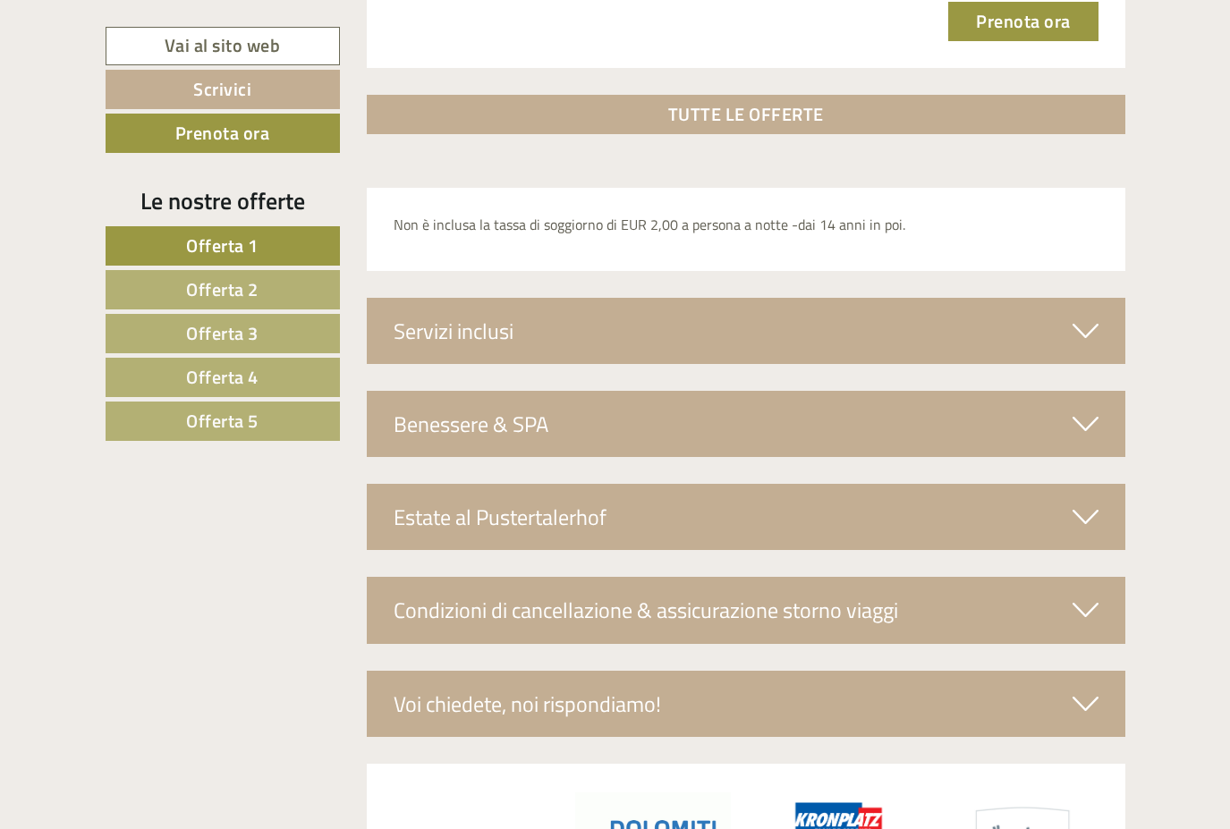
scroll to position [5639, 0]
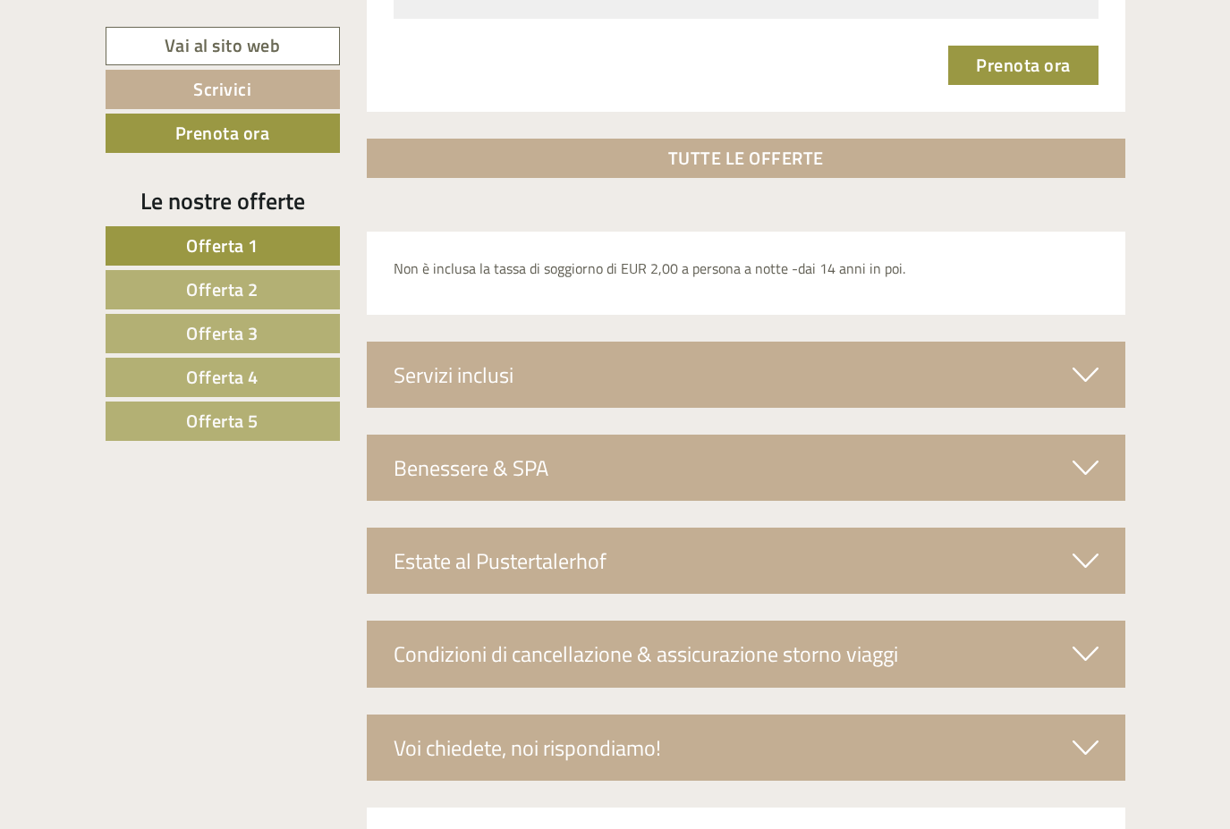
click at [237, 372] on span "Offerta 4" at bounding box center [222, 377] width 72 height 28
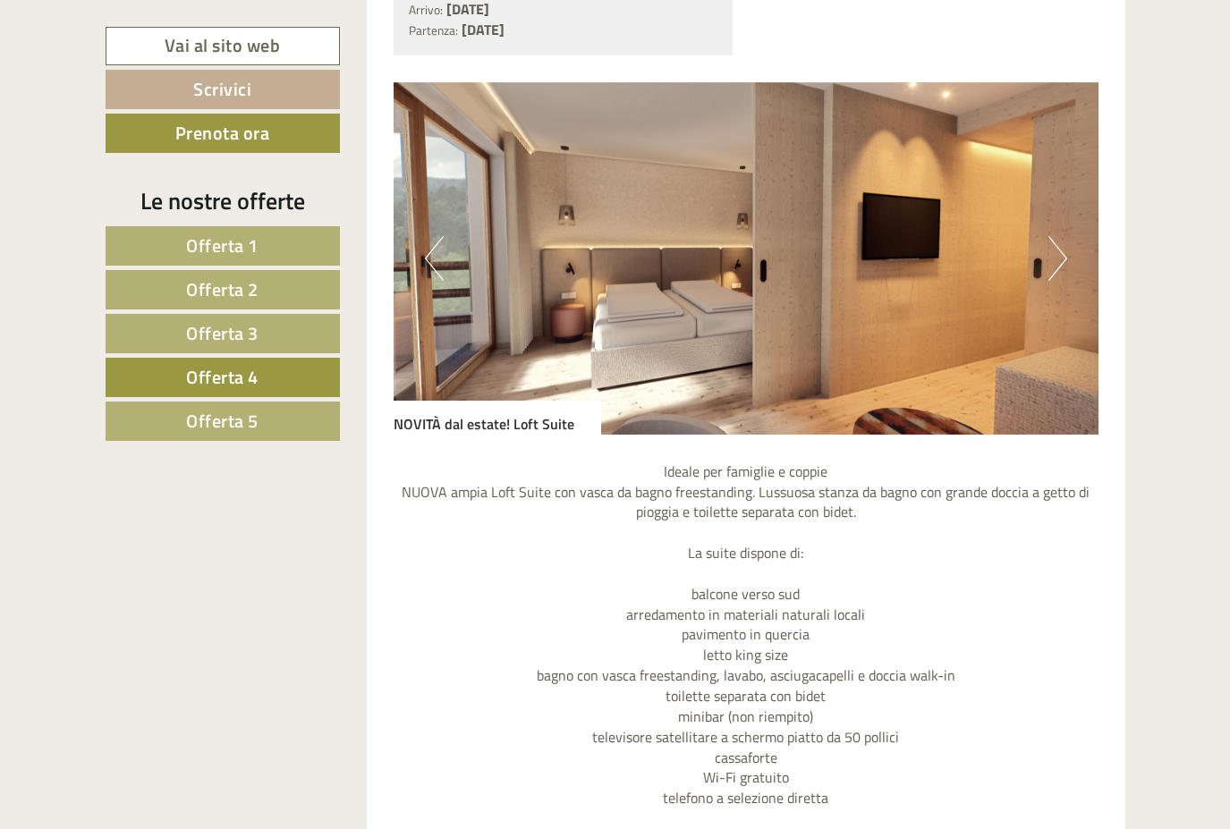
scroll to position [1509, 0]
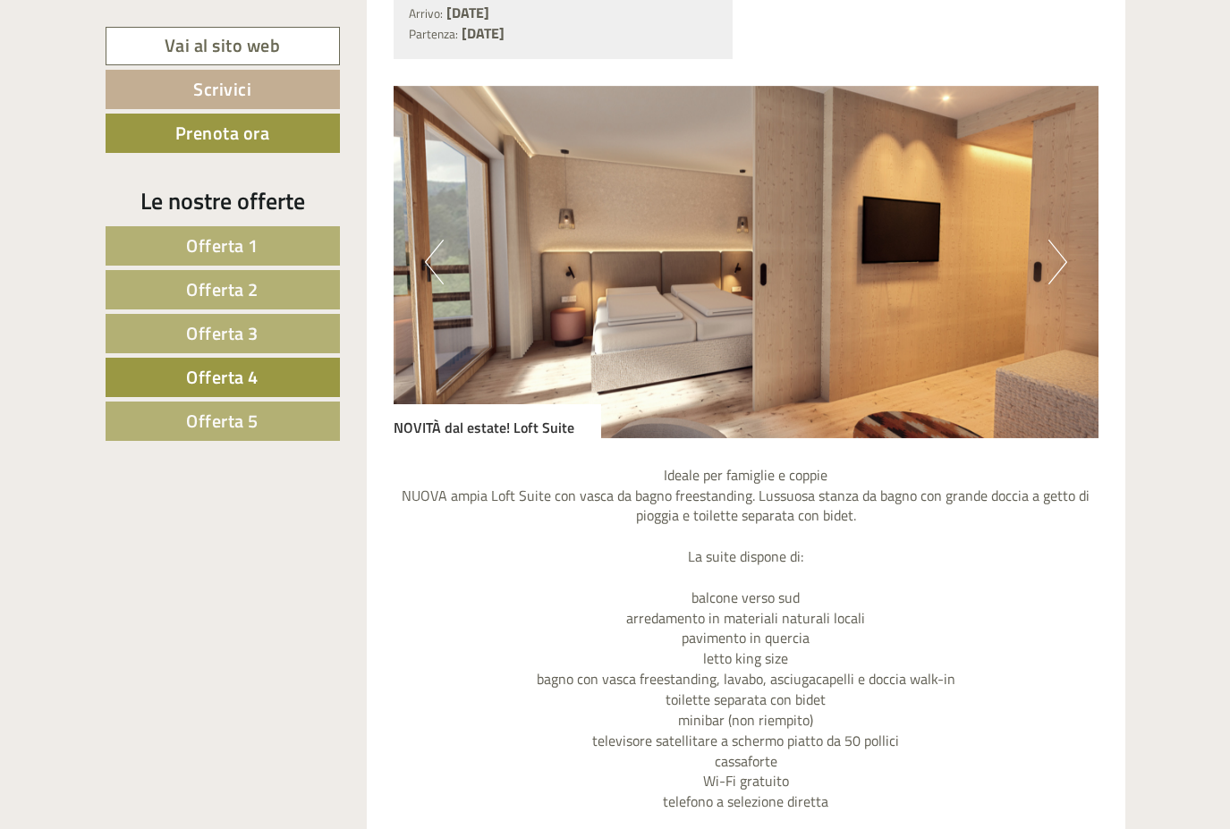
click at [245, 424] on span "Offerta 5" at bounding box center [222, 421] width 72 height 28
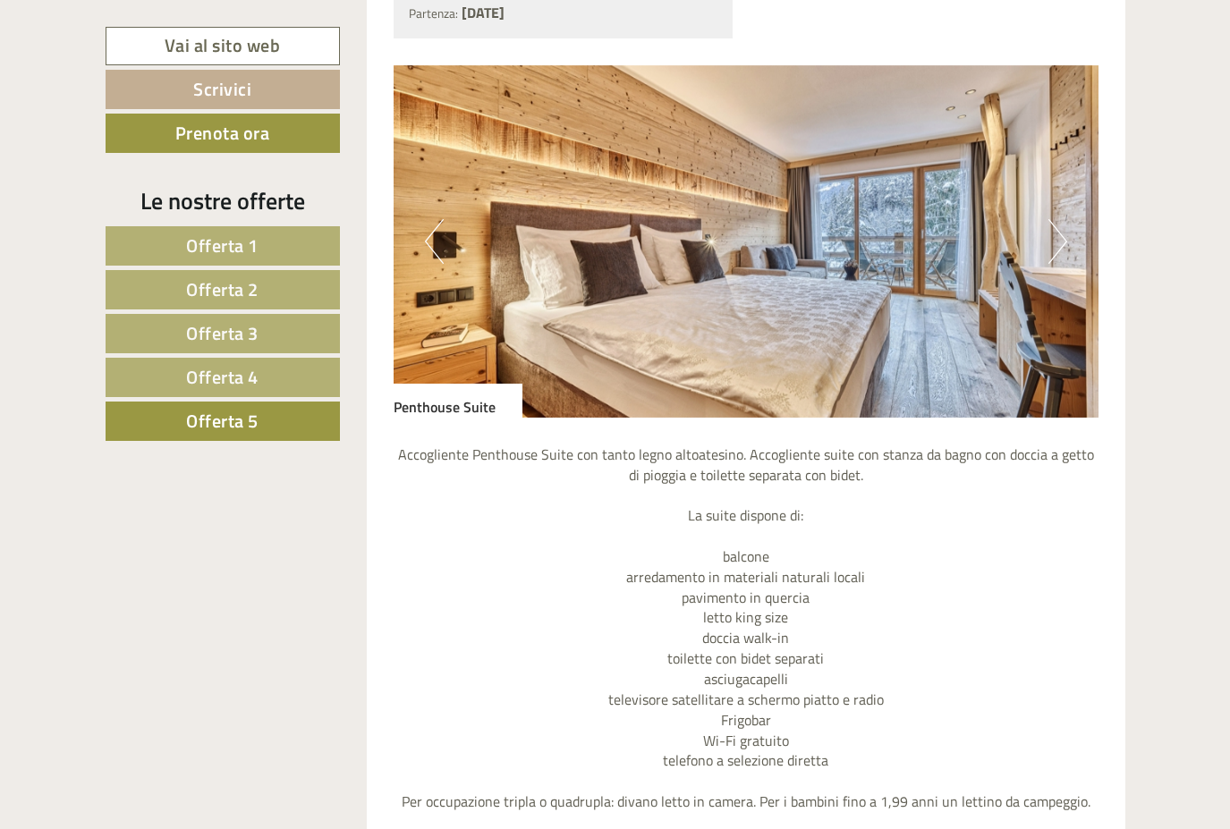
scroll to position [1524, 0]
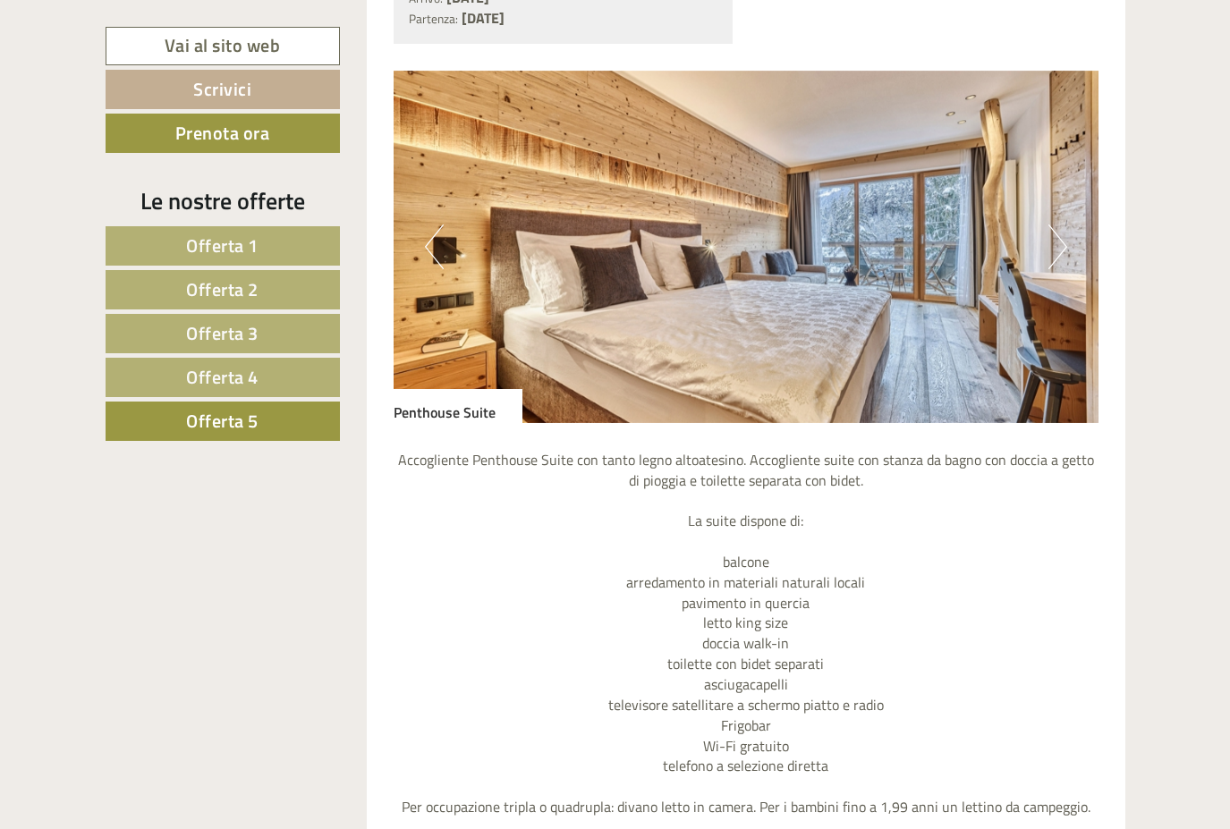
click at [1061, 244] on button "Next" at bounding box center [1058, 247] width 19 height 45
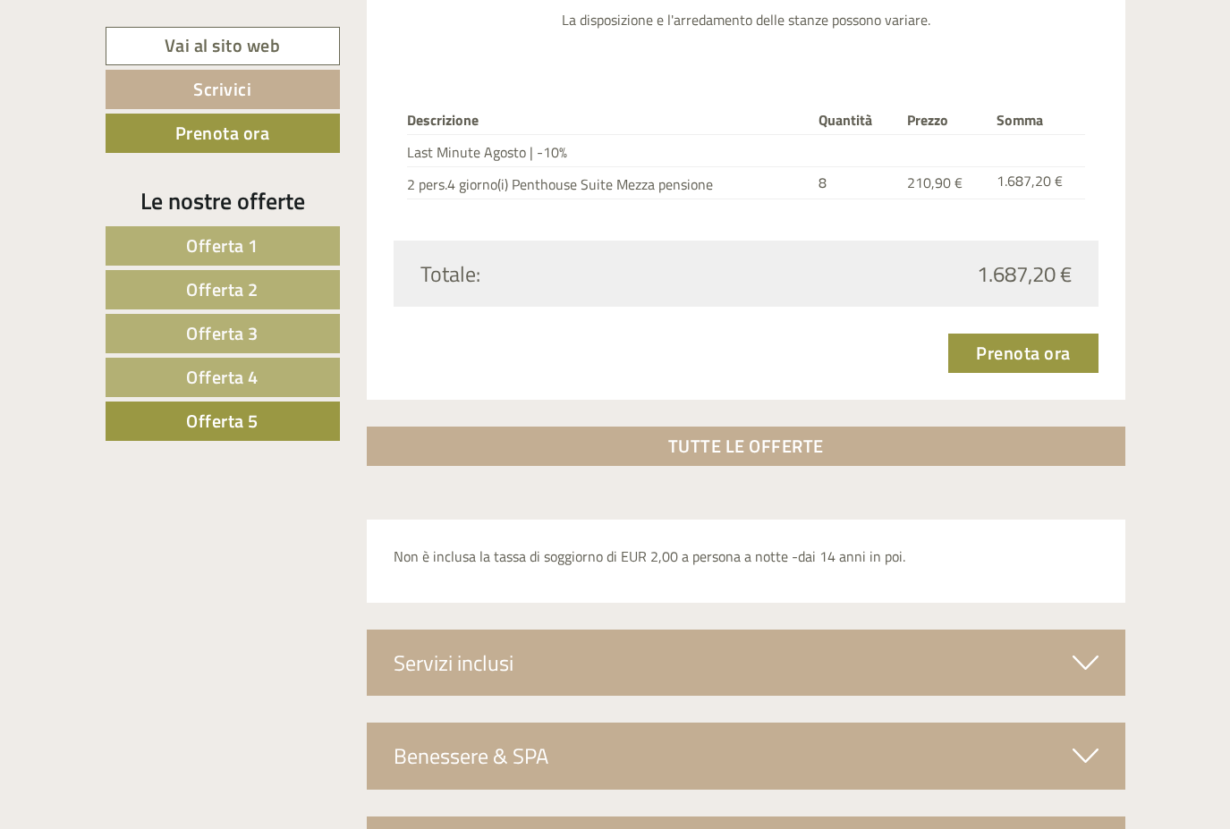
scroll to position [2374, 0]
click at [1088, 661] on icon at bounding box center [1086, 662] width 26 height 30
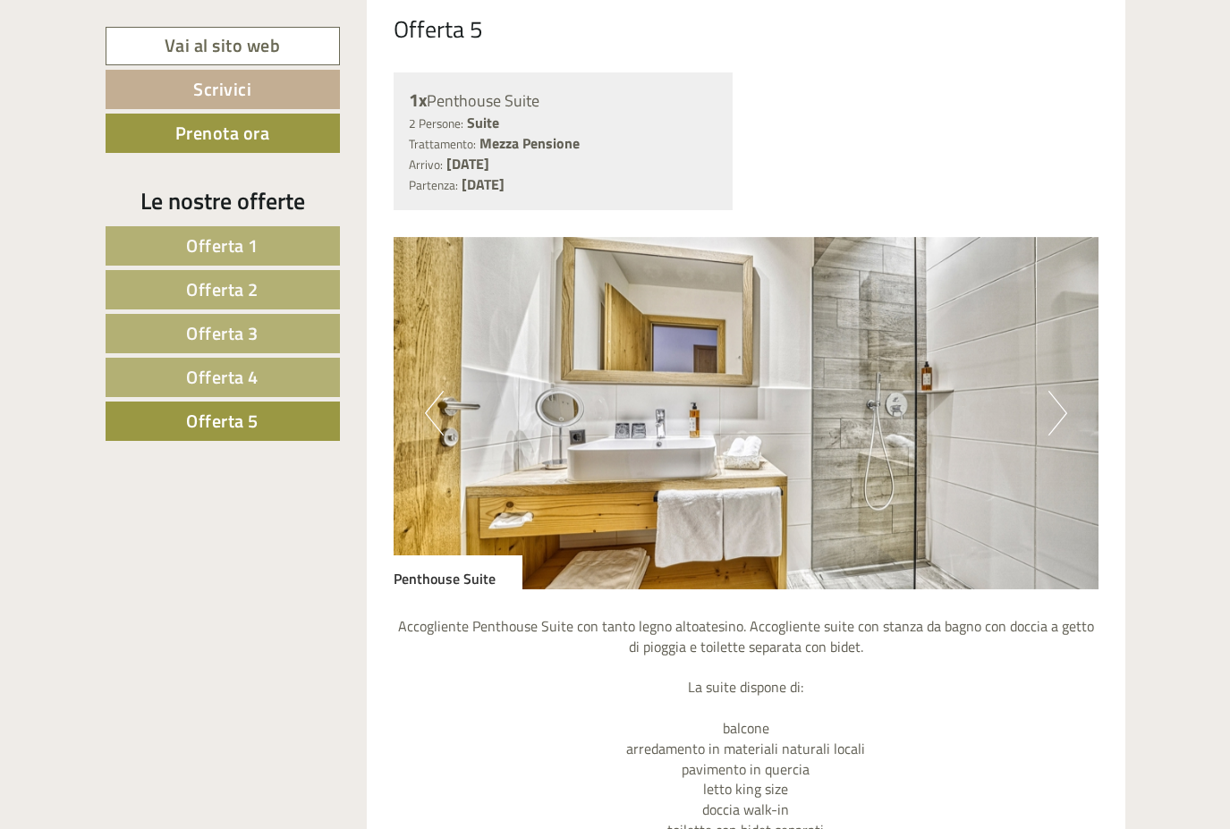
scroll to position [1331, 0]
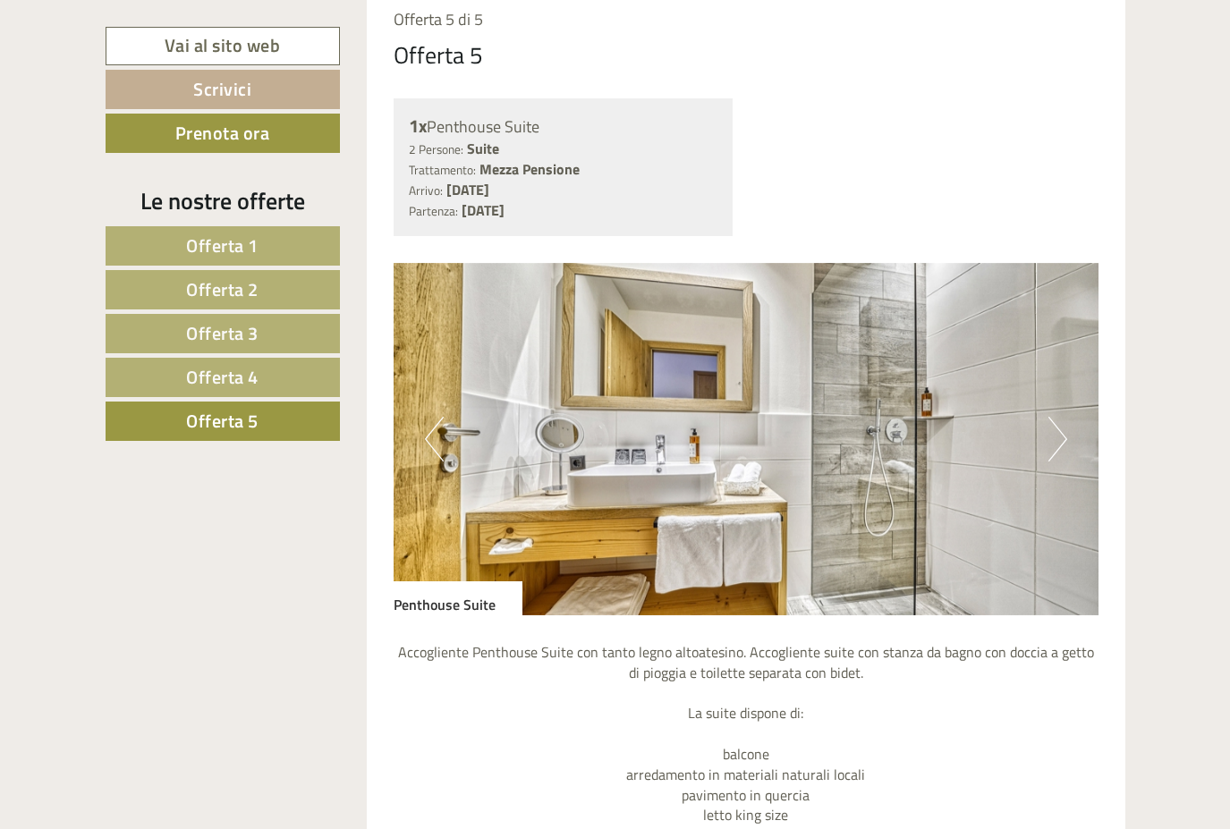
click at [1063, 441] on button "Next" at bounding box center [1058, 439] width 19 height 45
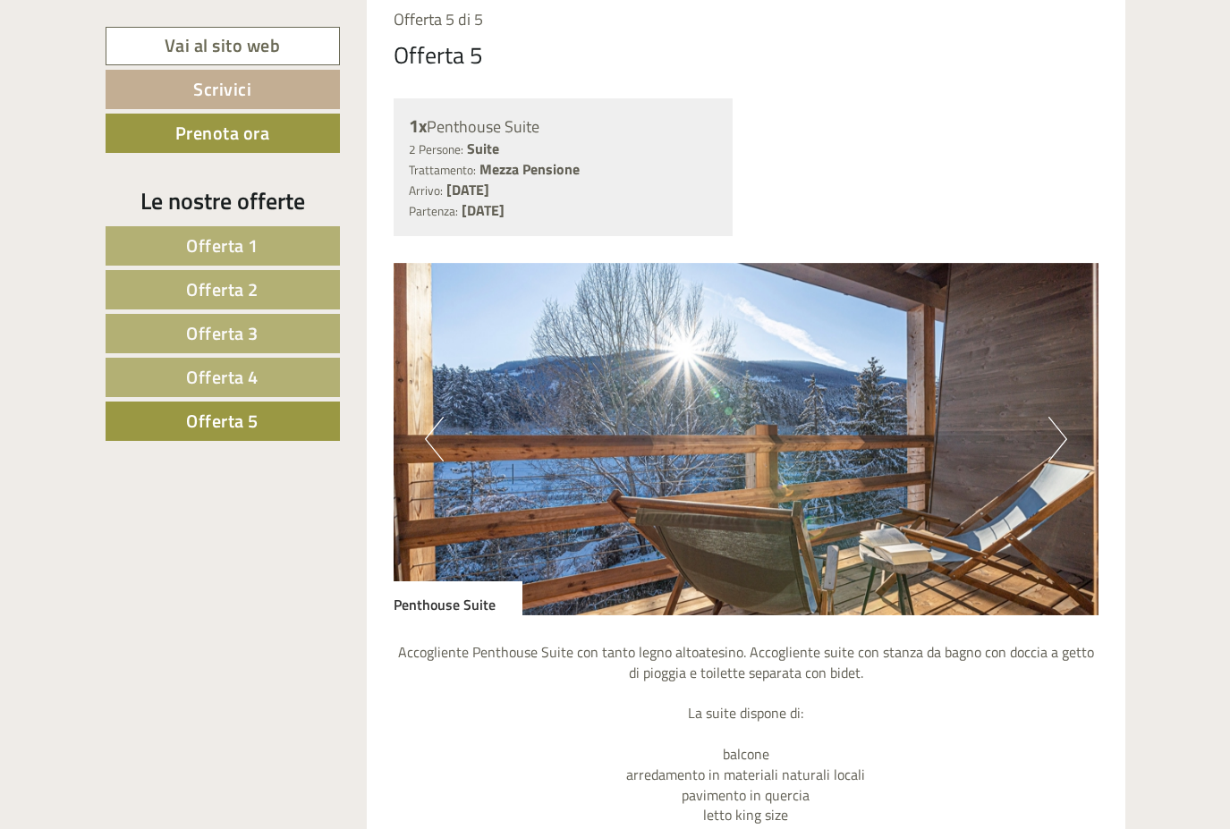
click at [1063, 441] on button "Next" at bounding box center [1058, 439] width 19 height 45
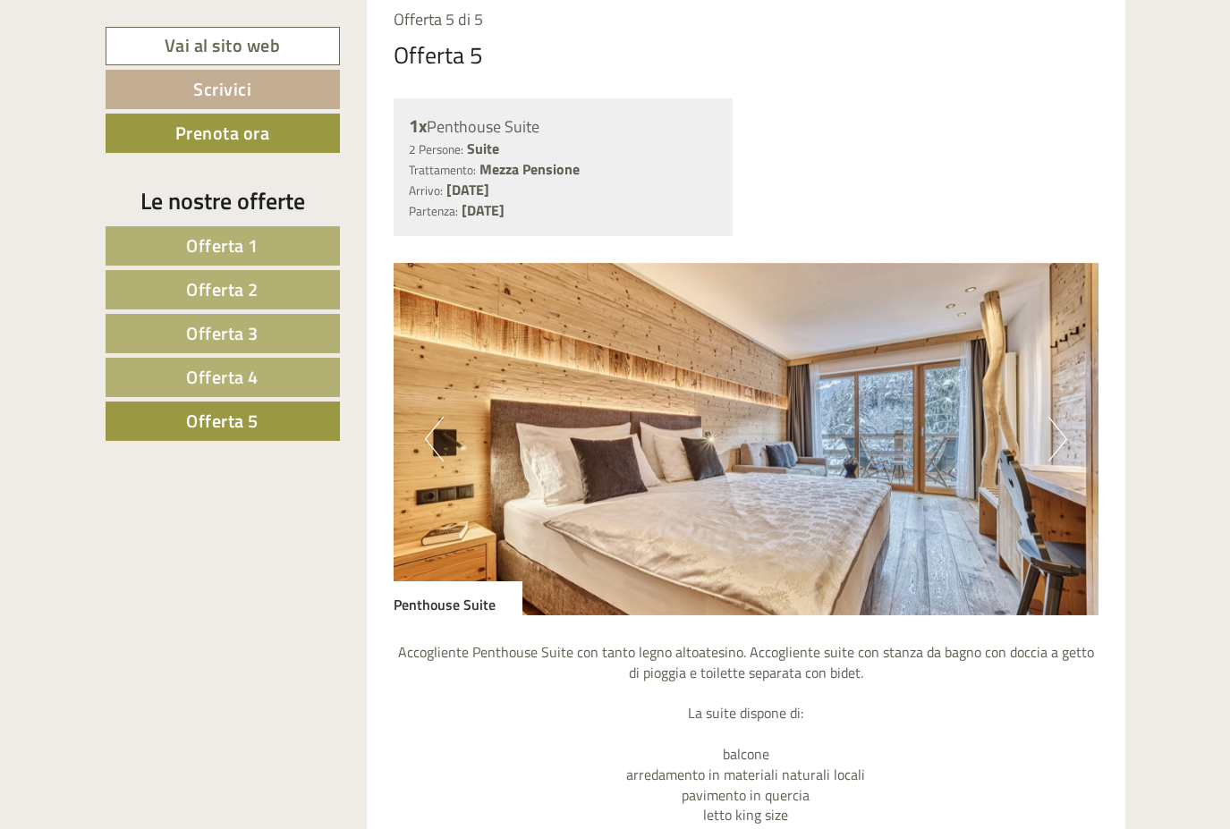
click at [1063, 441] on button "Next" at bounding box center [1058, 439] width 19 height 45
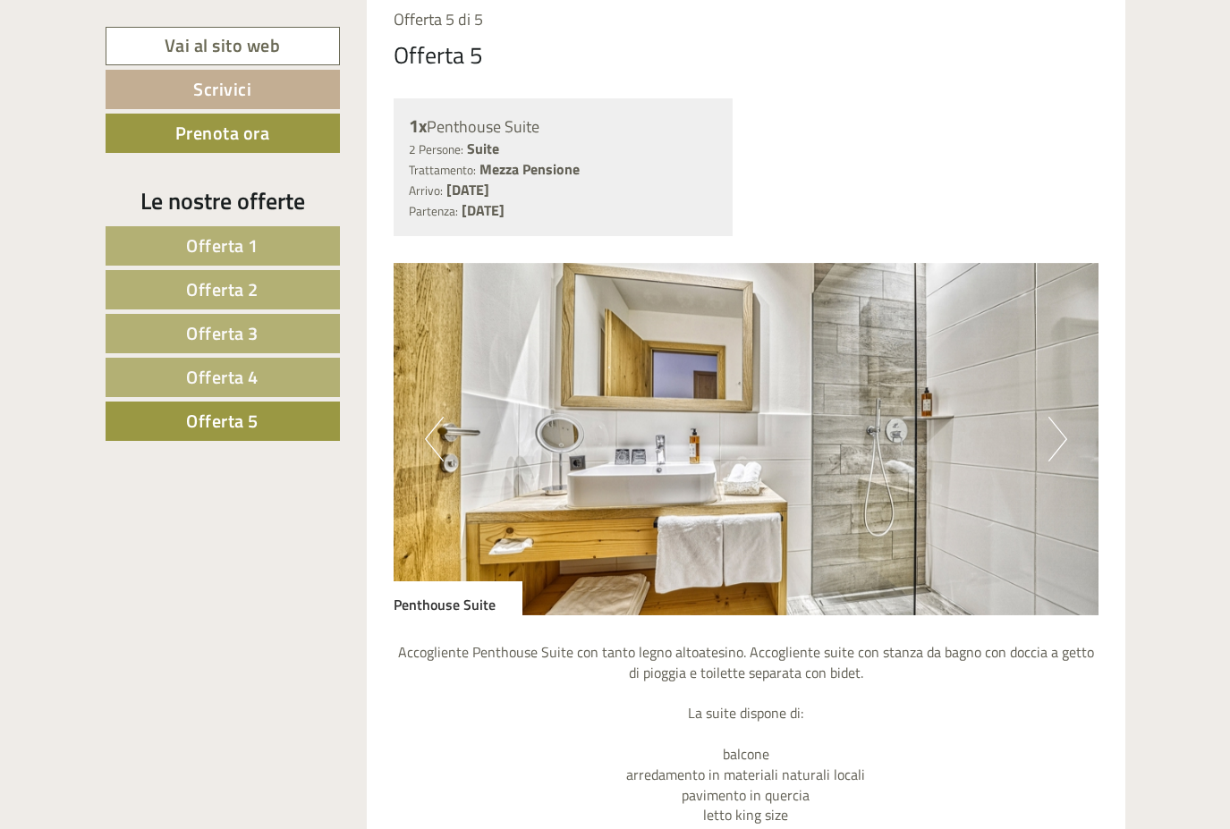
click at [209, 376] on span "Offerta 4" at bounding box center [222, 377] width 72 height 28
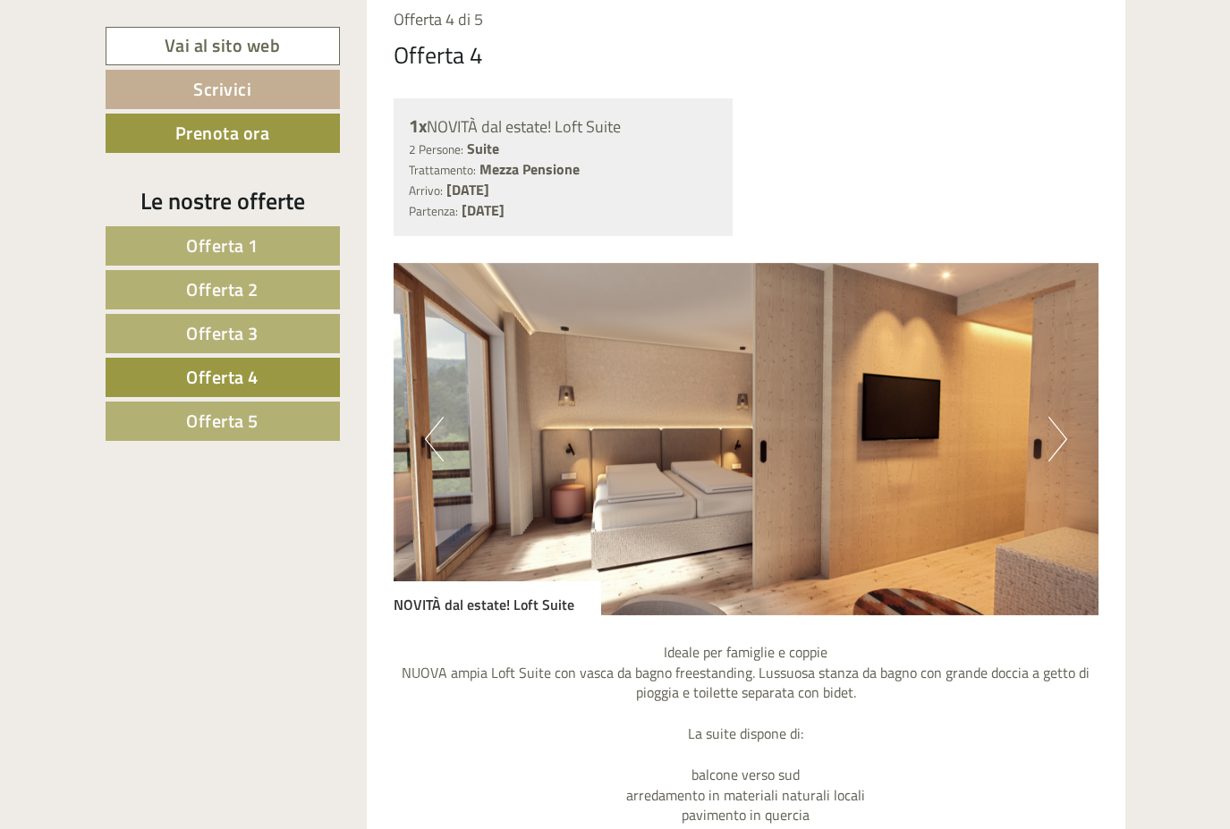
scroll to position [1313, 0]
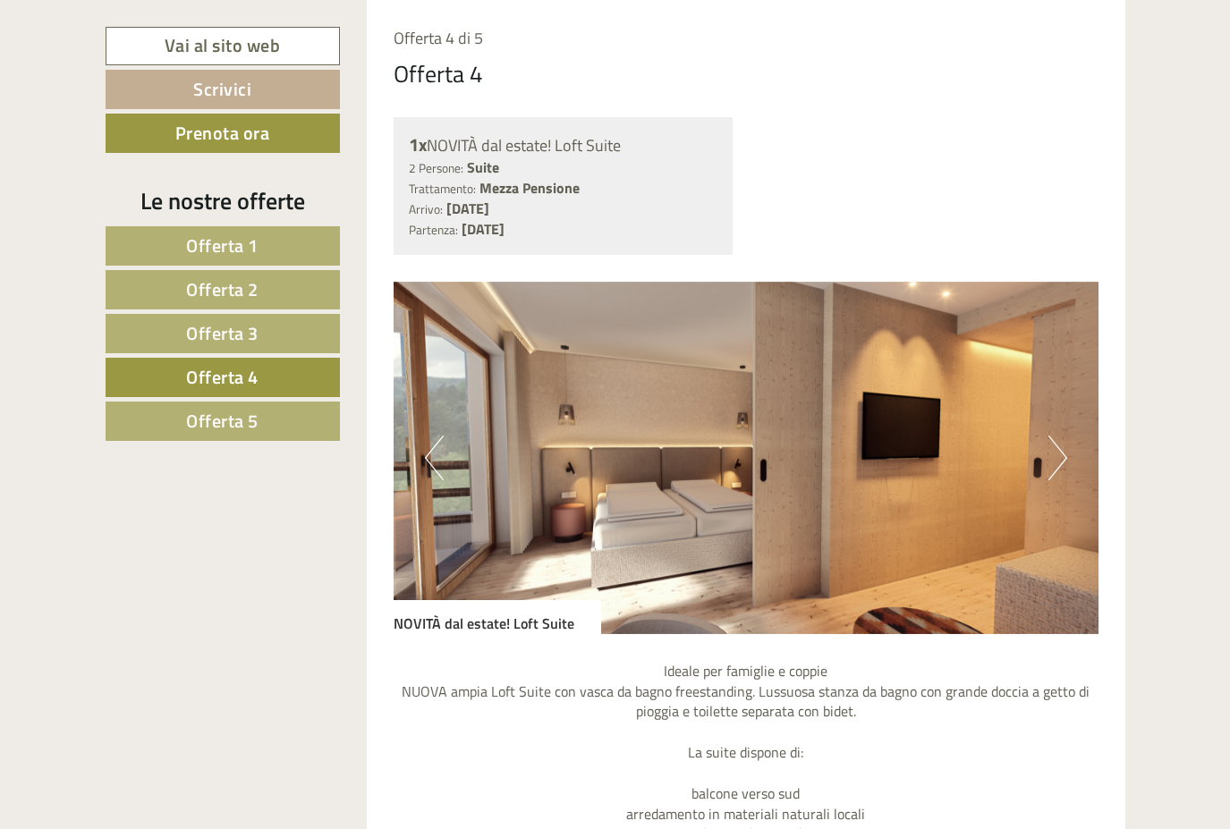
click at [208, 334] on span "Offerta 3" at bounding box center [222, 333] width 72 height 28
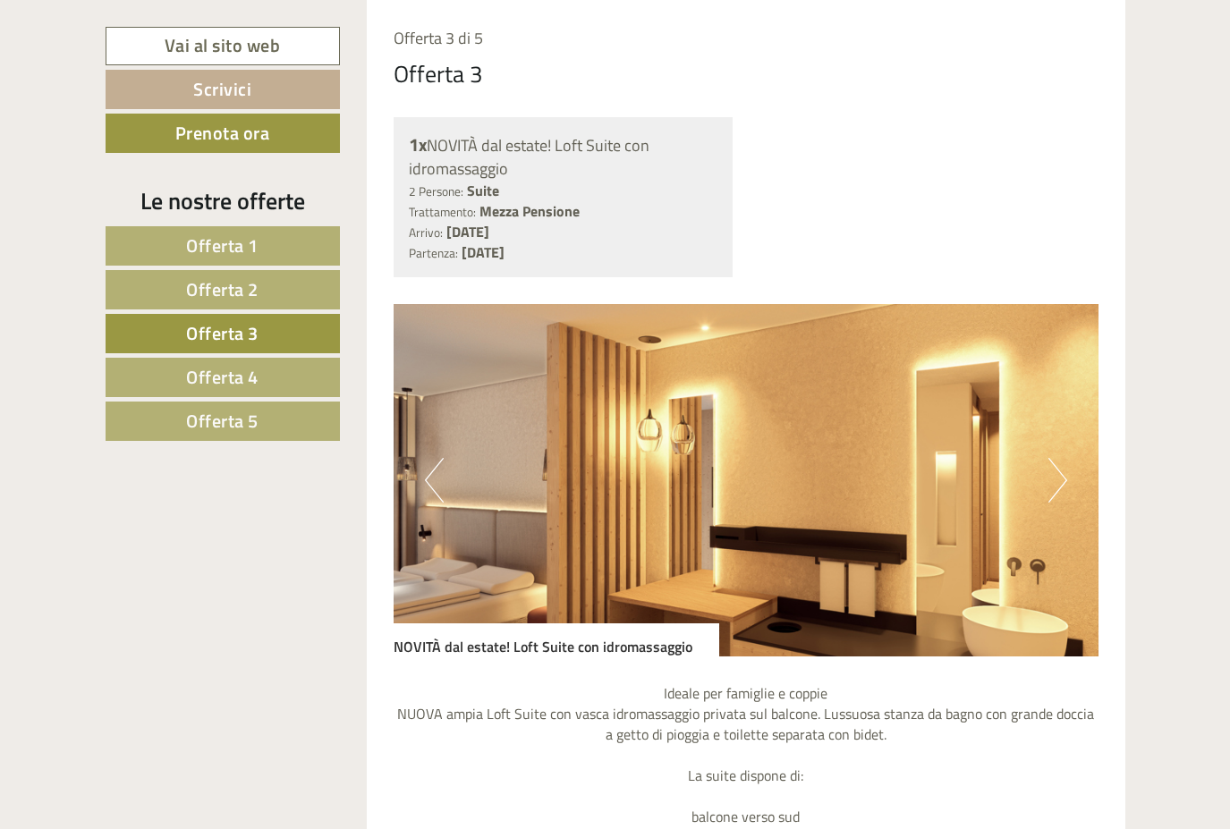
click at [212, 289] on span "Offerta 2" at bounding box center [222, 290] width 72 height 28
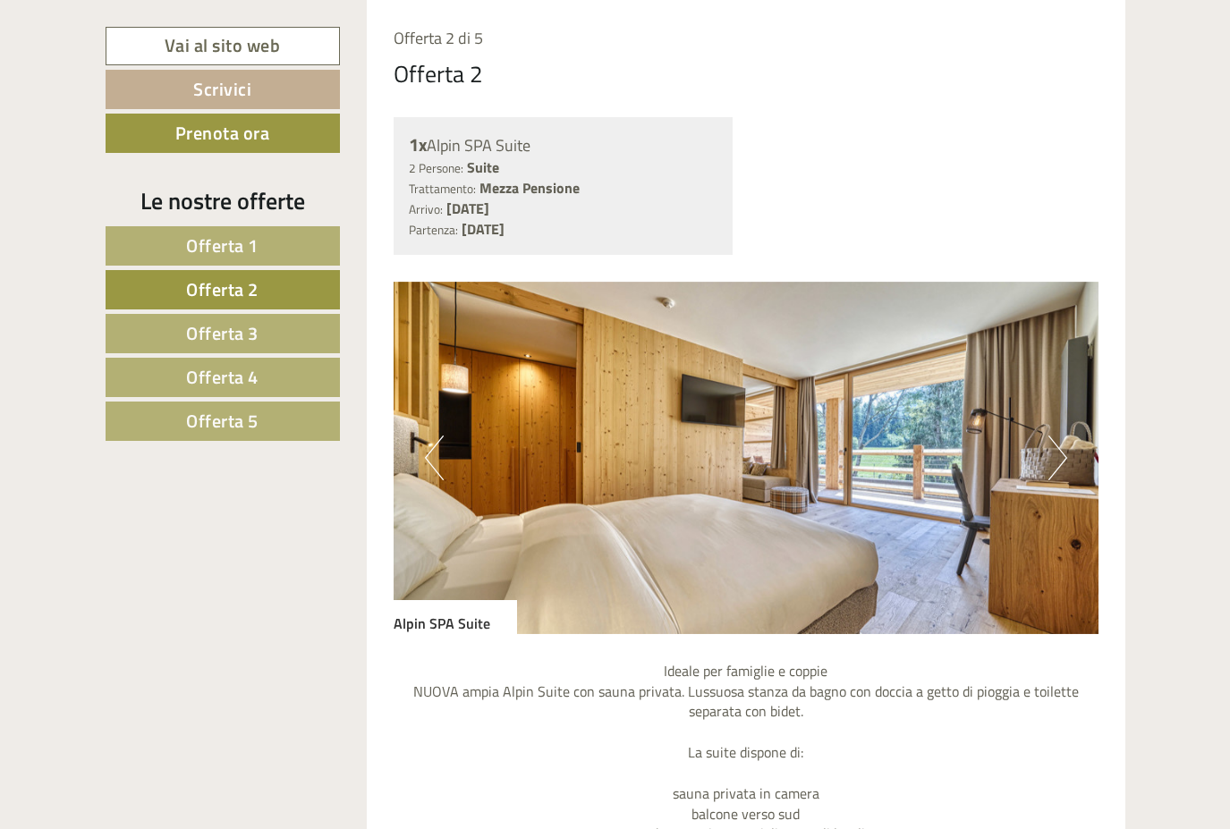
scroll to position [1318, 0]
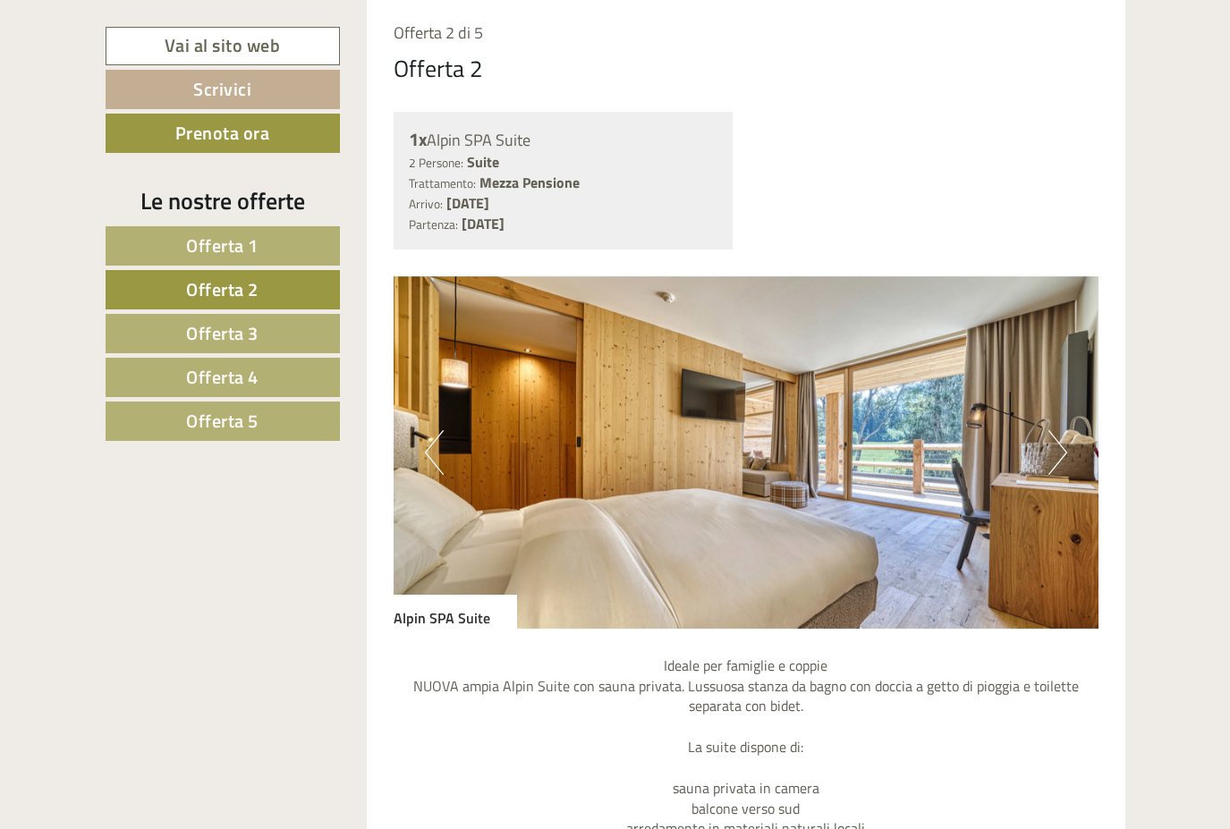
click at [218, 244] on span "Offerta 1" at bounding box center [222, 246] width 72 height 28
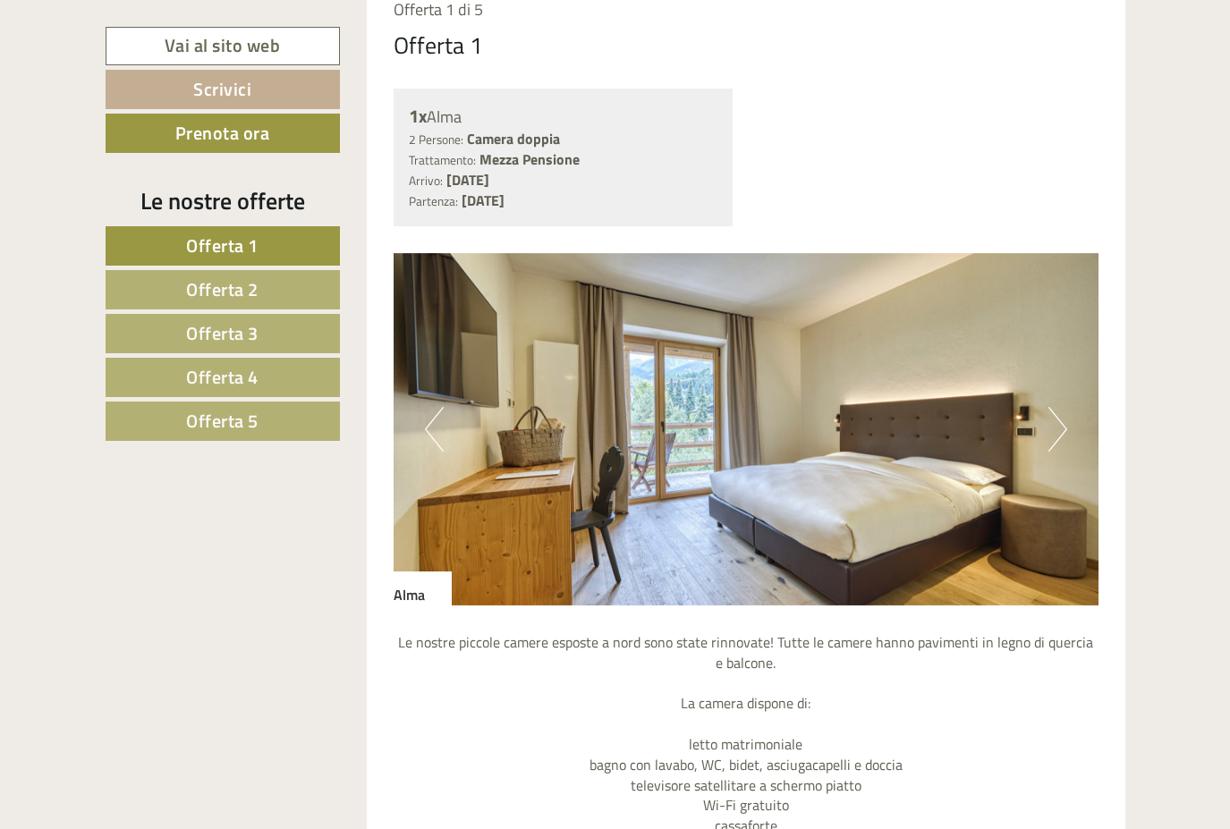
scroll to position [1346, 0]
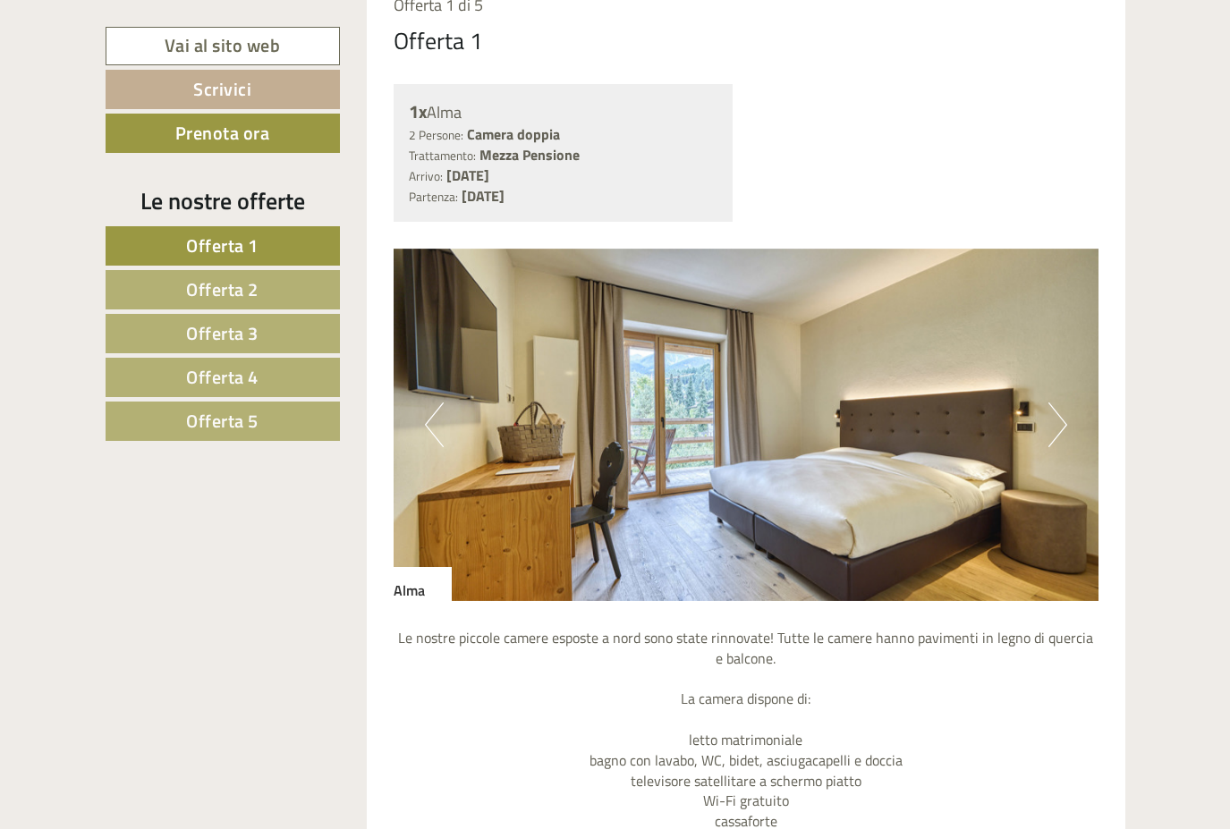
click at [224, 281] on span "Offerta 2" at bounding box center [222, 290] width 72 height 28
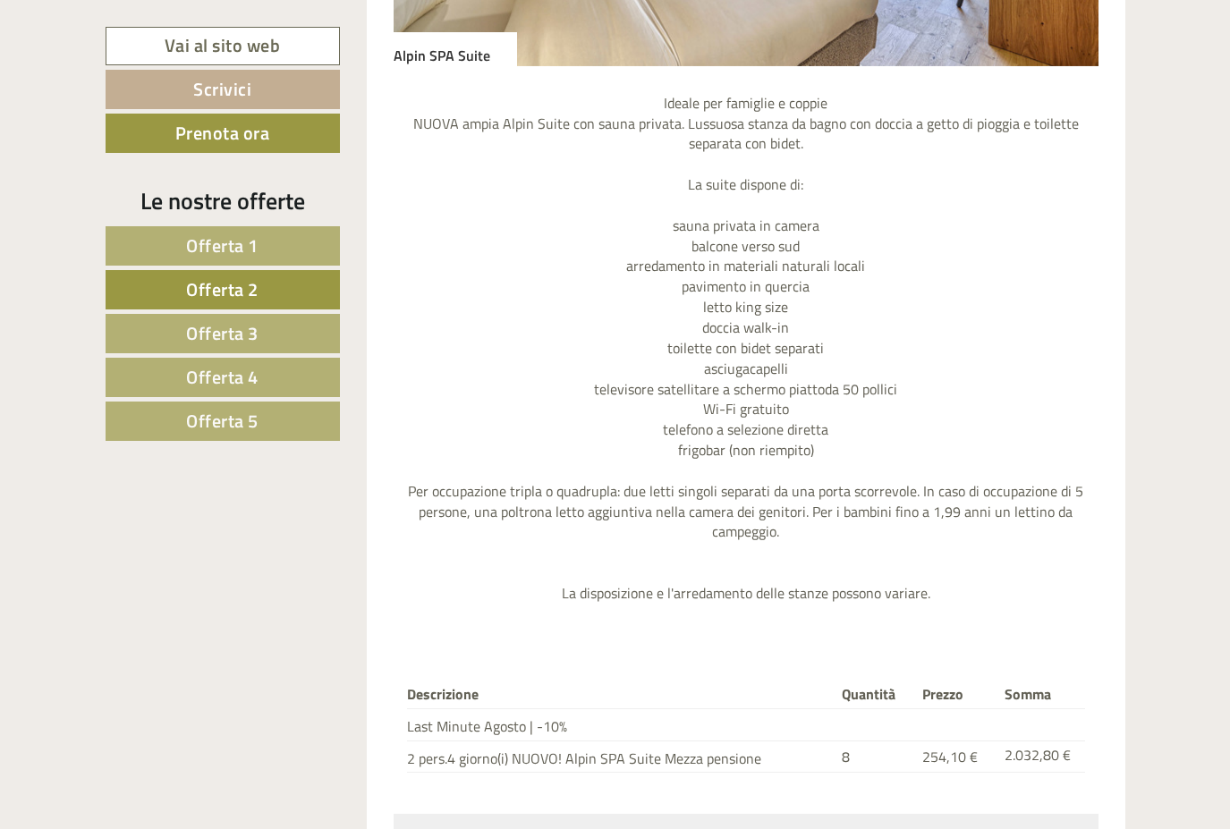
scroll to position [1594, 0]
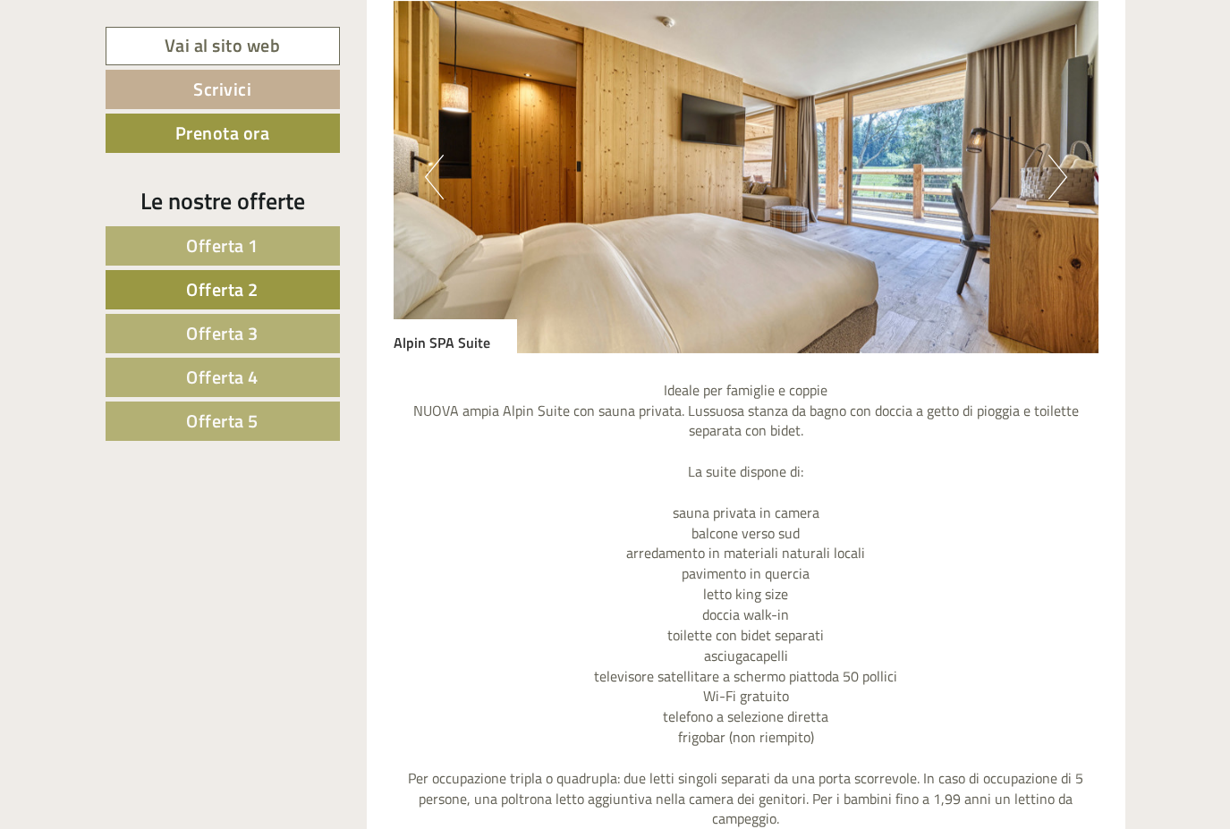
click at [1058, 180] on button "Next" at bounding box center [1058, 177] width 19 height 45
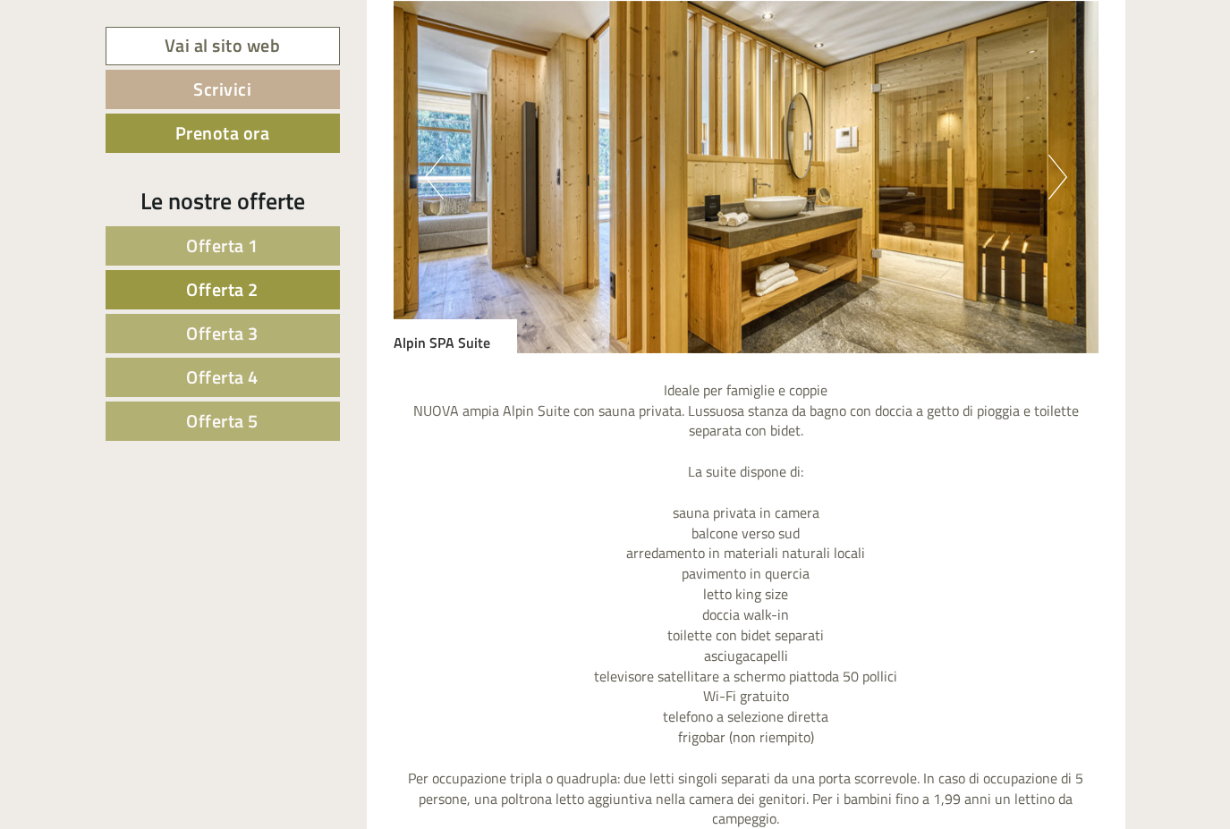
click at [1058, 180] on button "Next" at bounding box center [1058, 177] width 19 height 45
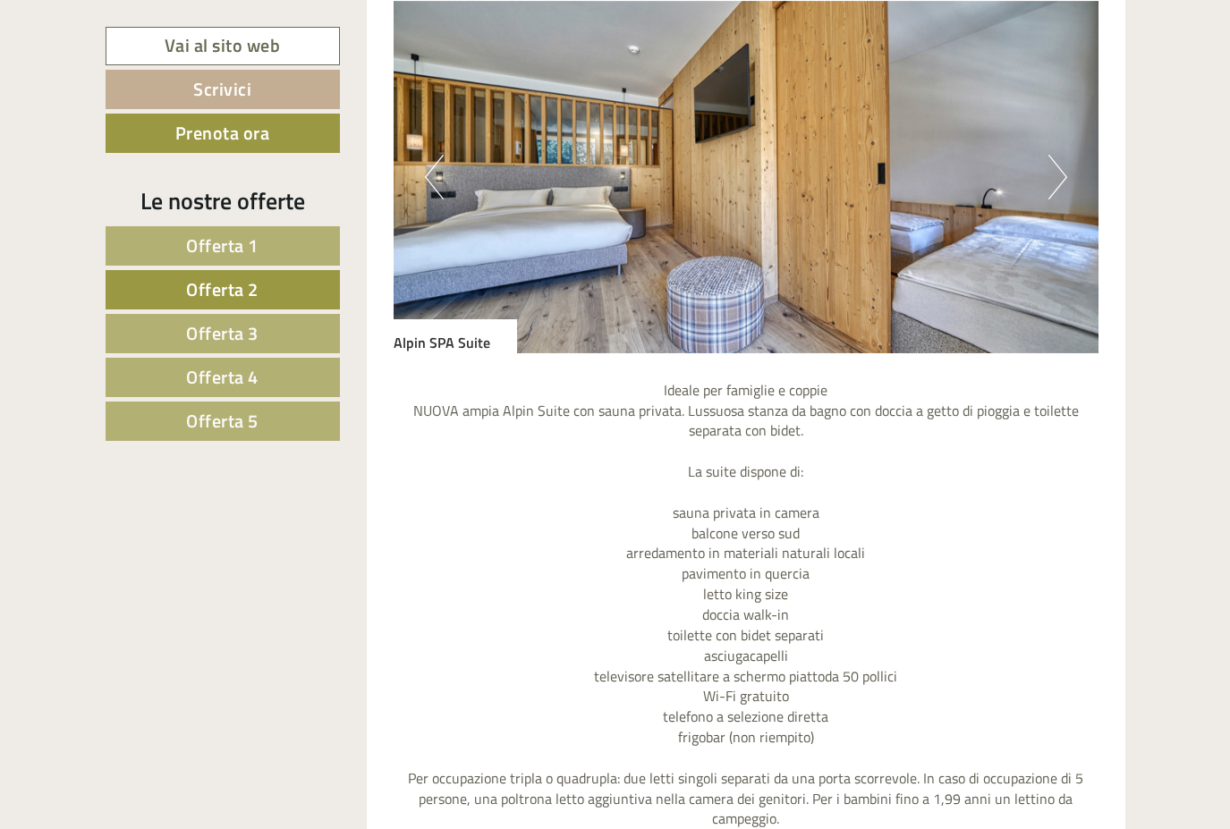
click at [224, 242] on span "Offerta 1" at bounding box center [222, 246] width 72 height 28
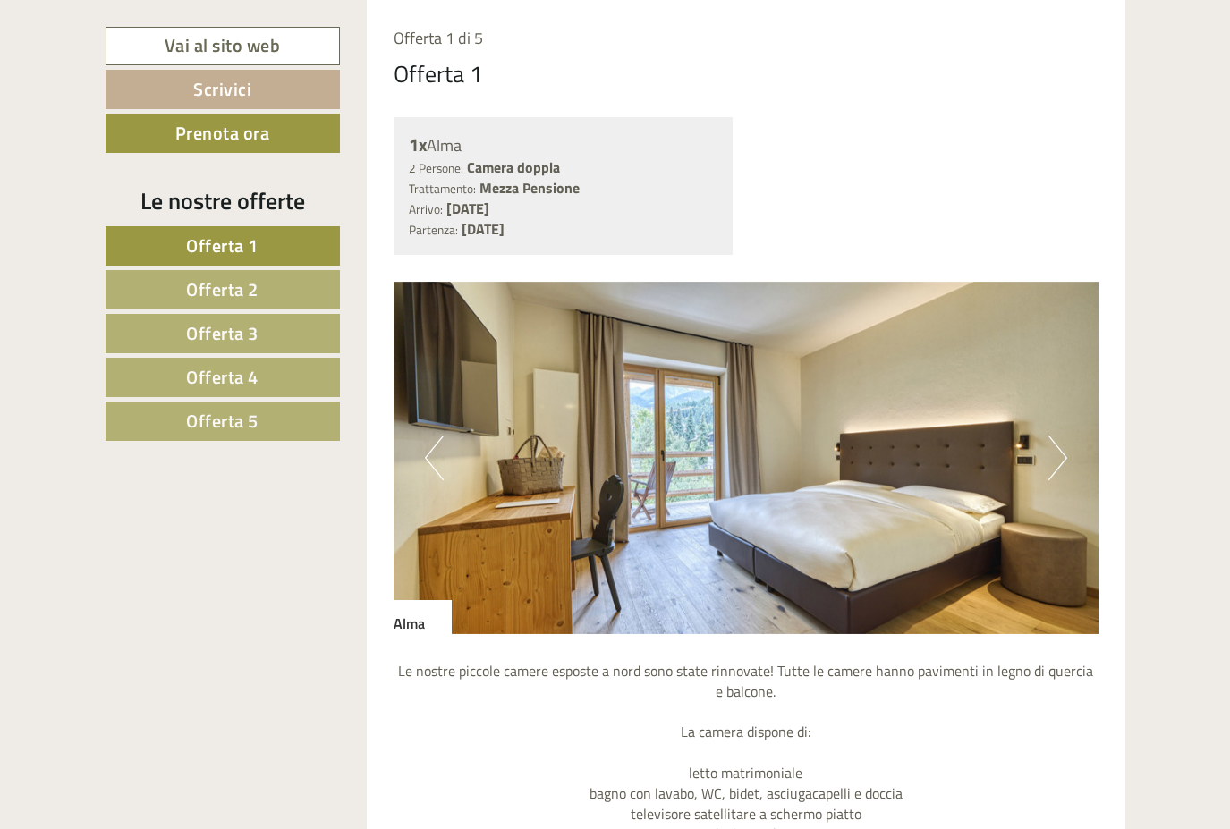
scroll to position [1307, 0]
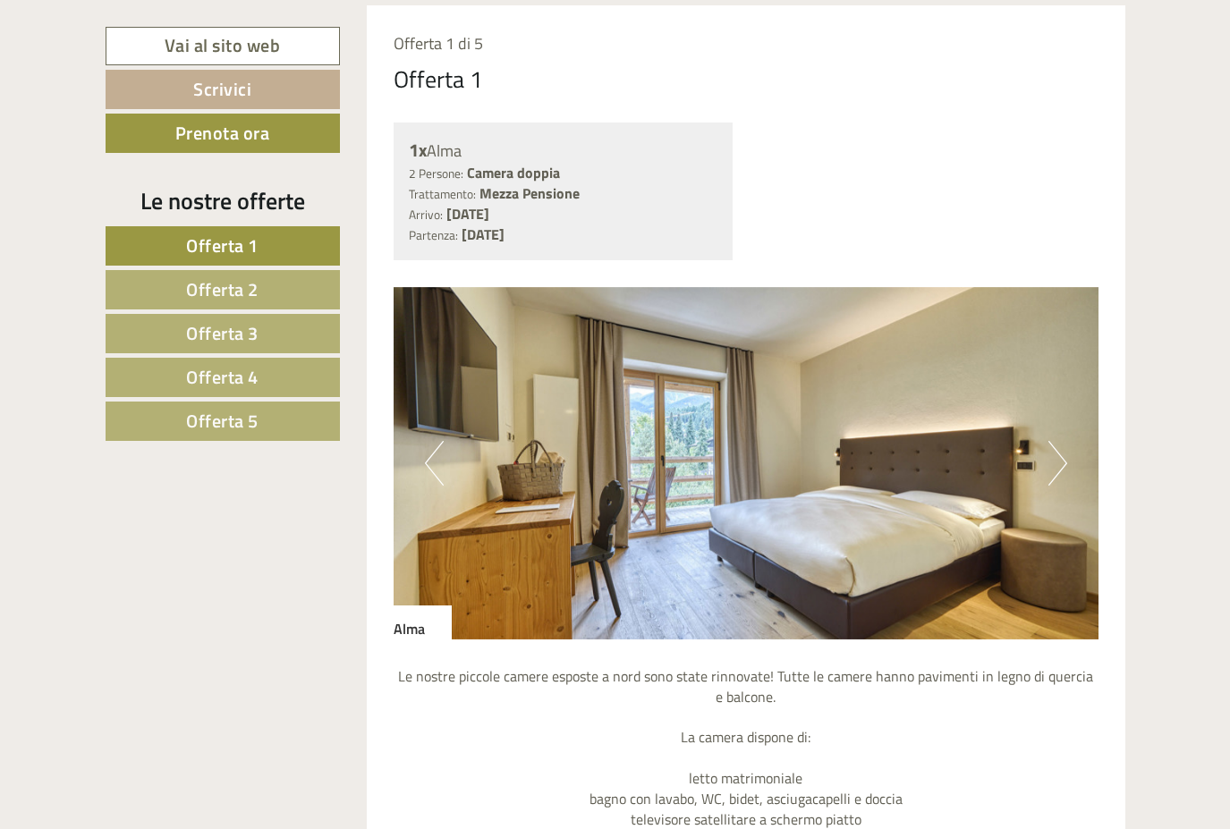
click at [1056, 459] on button "Next" at bounding box center [1058, 463] width 19 height 45
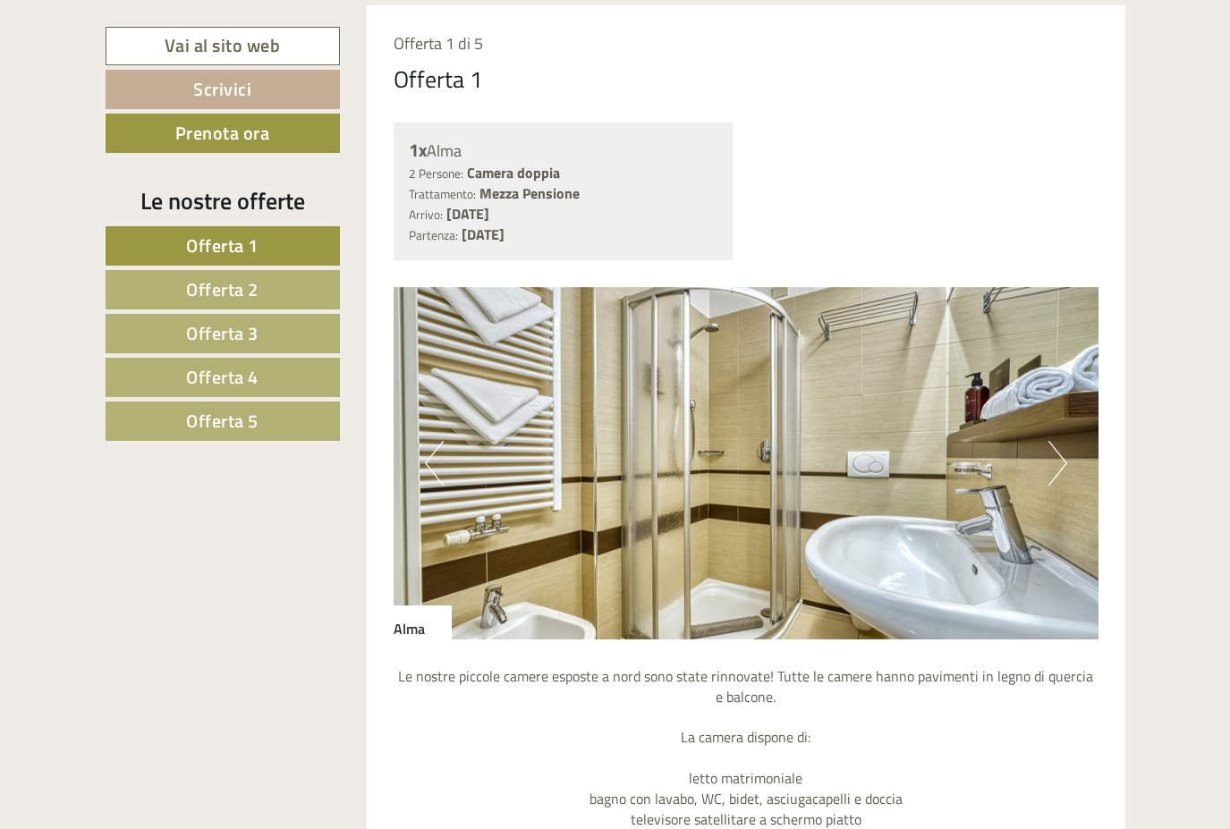
click at [1056, 459] on button "Next" at bounding box center [1058, 463] width 19 height 45
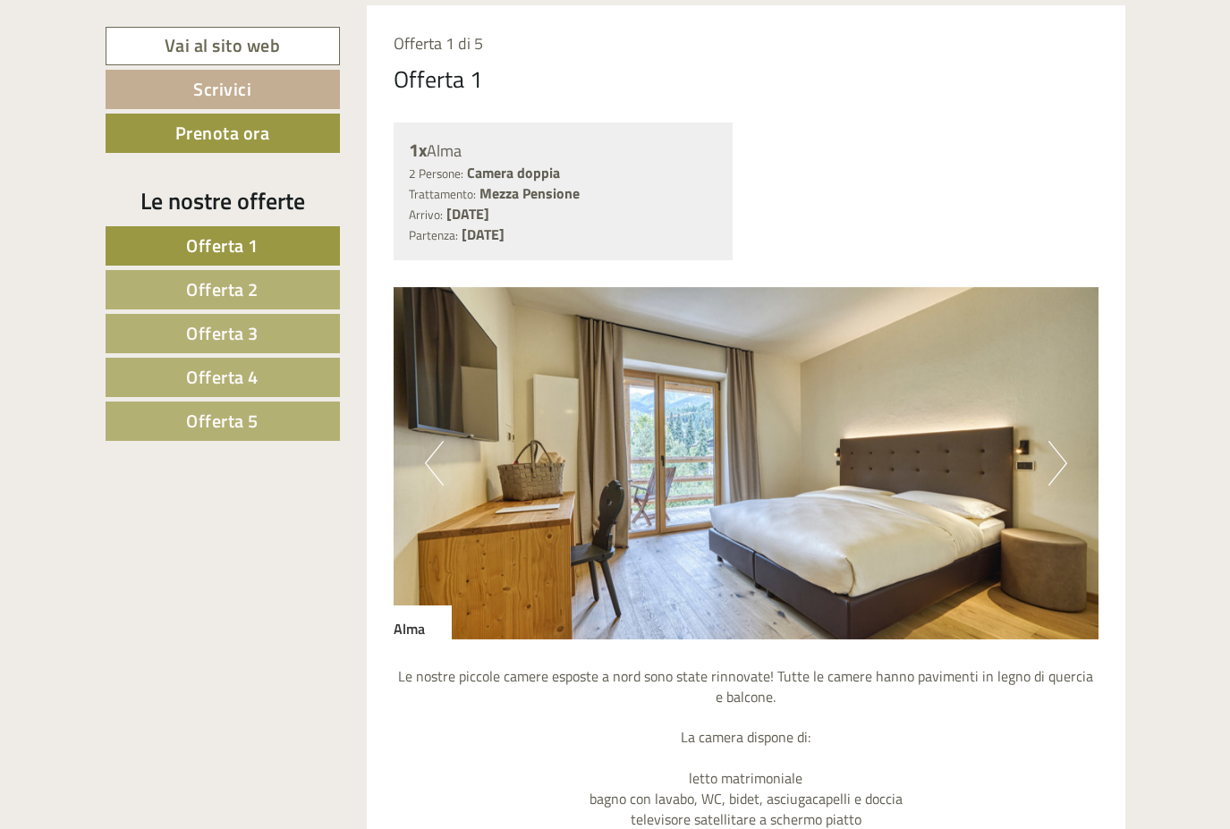
click at [1056, 459] on button "Next" at bounding box center [1058, 463] width 19 height 45
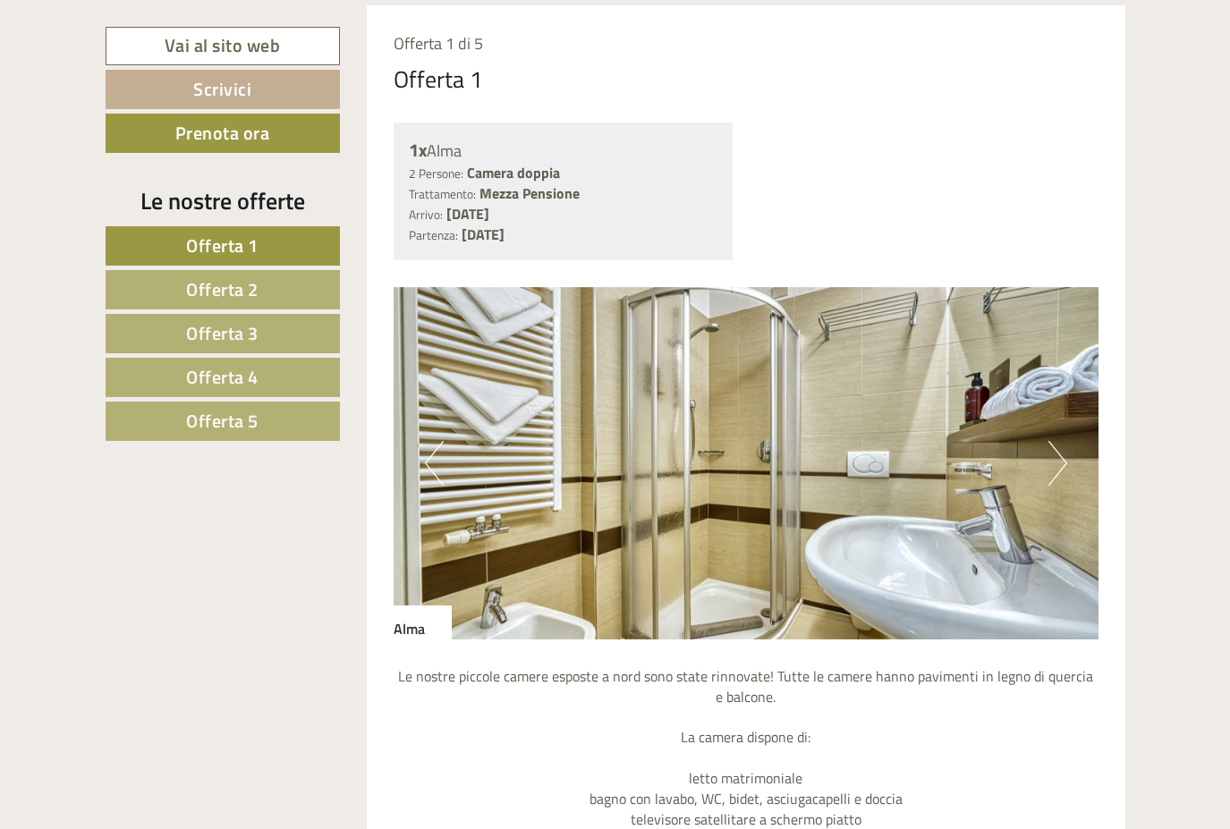
click at [1056, 459] on button "Next" at bounding box center [1058, 463] width 19 height 45
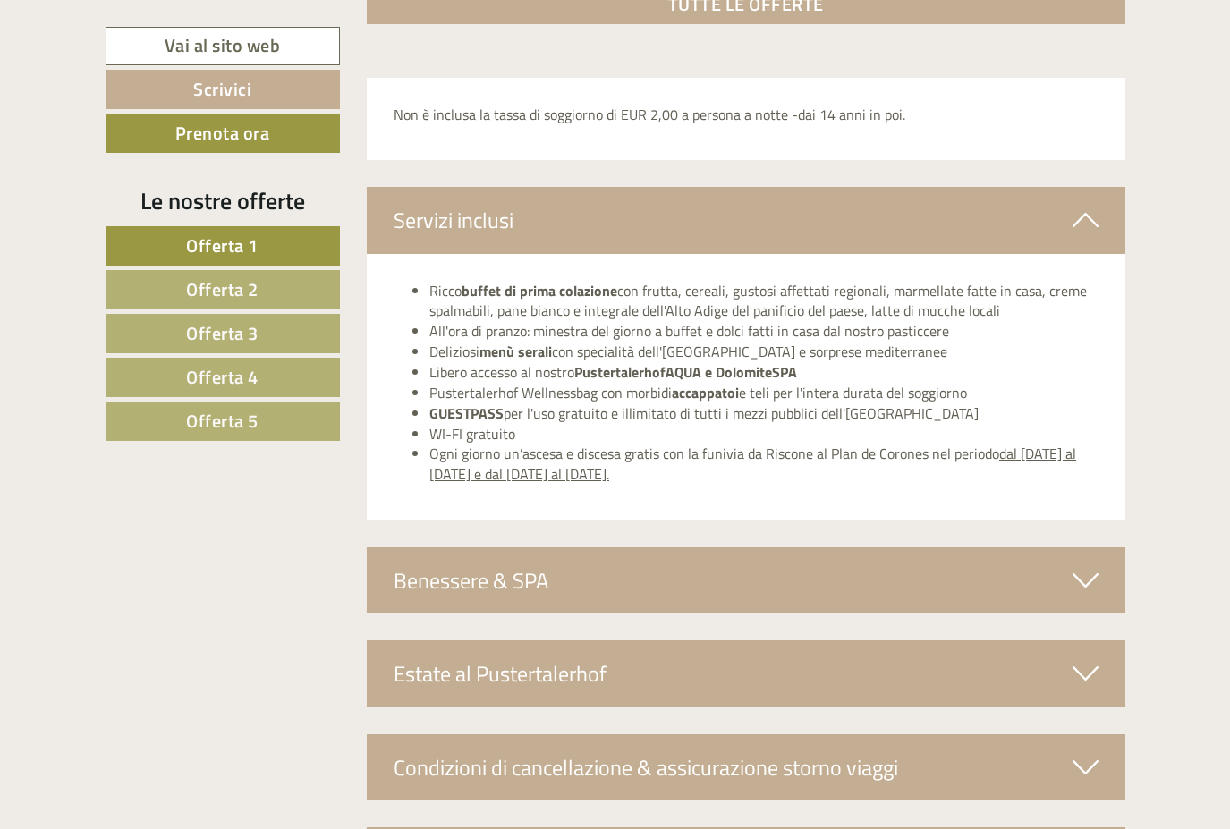
scroll to position [2962, 0]
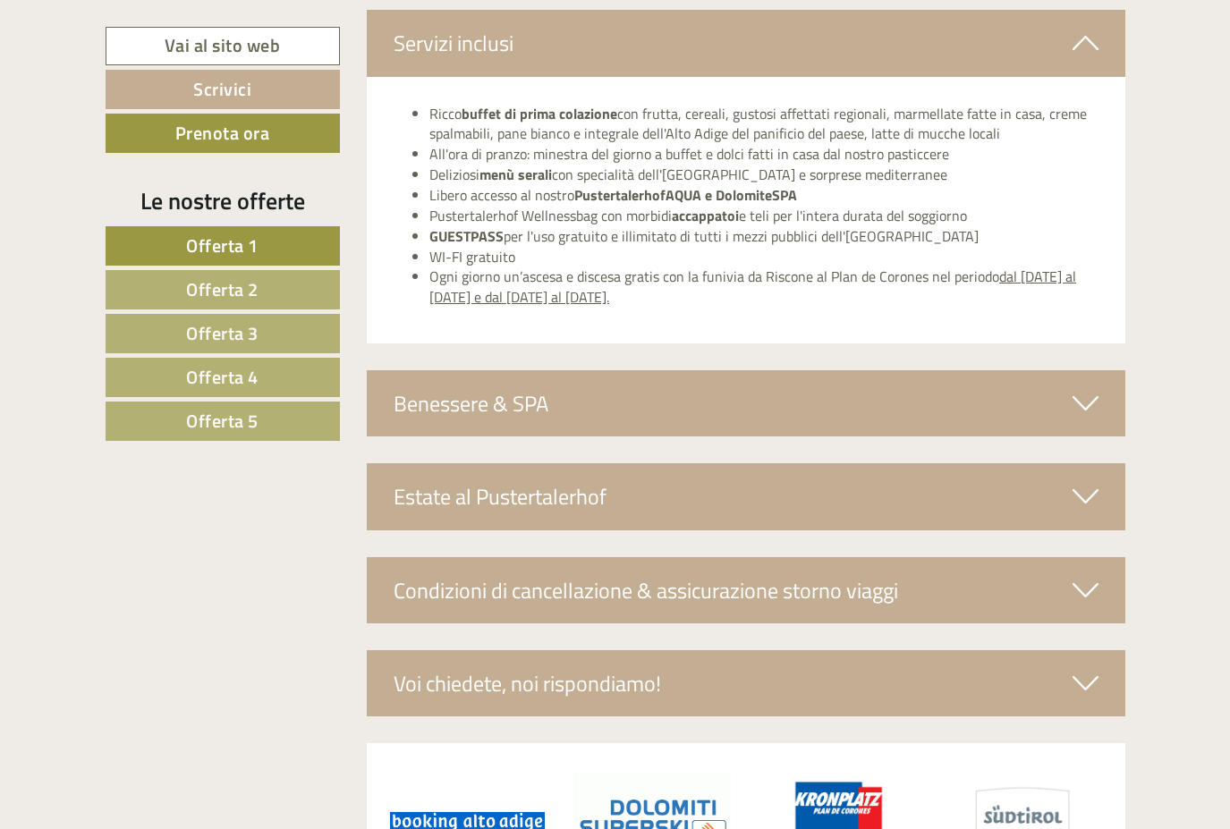
click at [256, 414] on span "Offerta 5" at bounding box center [222, 421] width 72 height 28
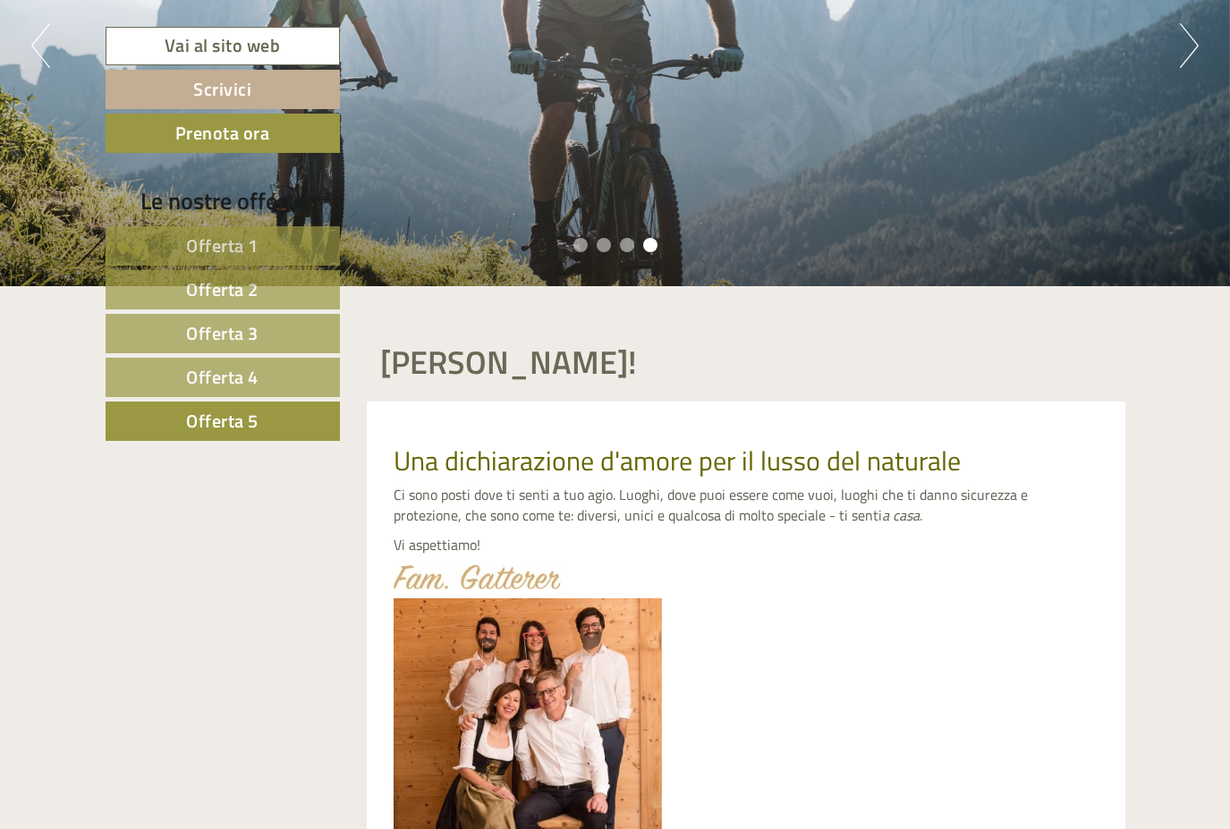
scroll to position [0, 0]
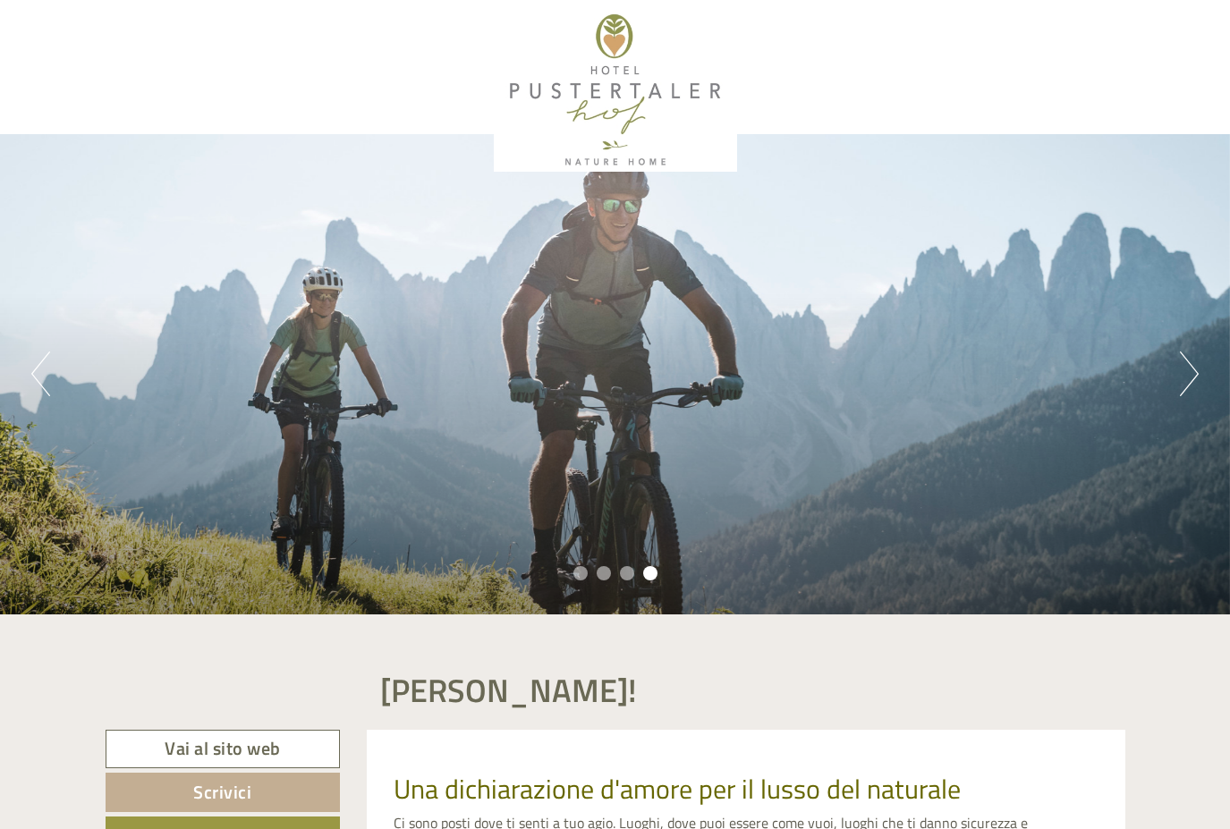
click at [619, 89] on div at bounding box center [616, 90] width 1002 height 163
click at [615, 95] on div at bounding box center [616, 90] width 1002 height 163
